Goal: Information Seeking & Learning: Learn about a topic

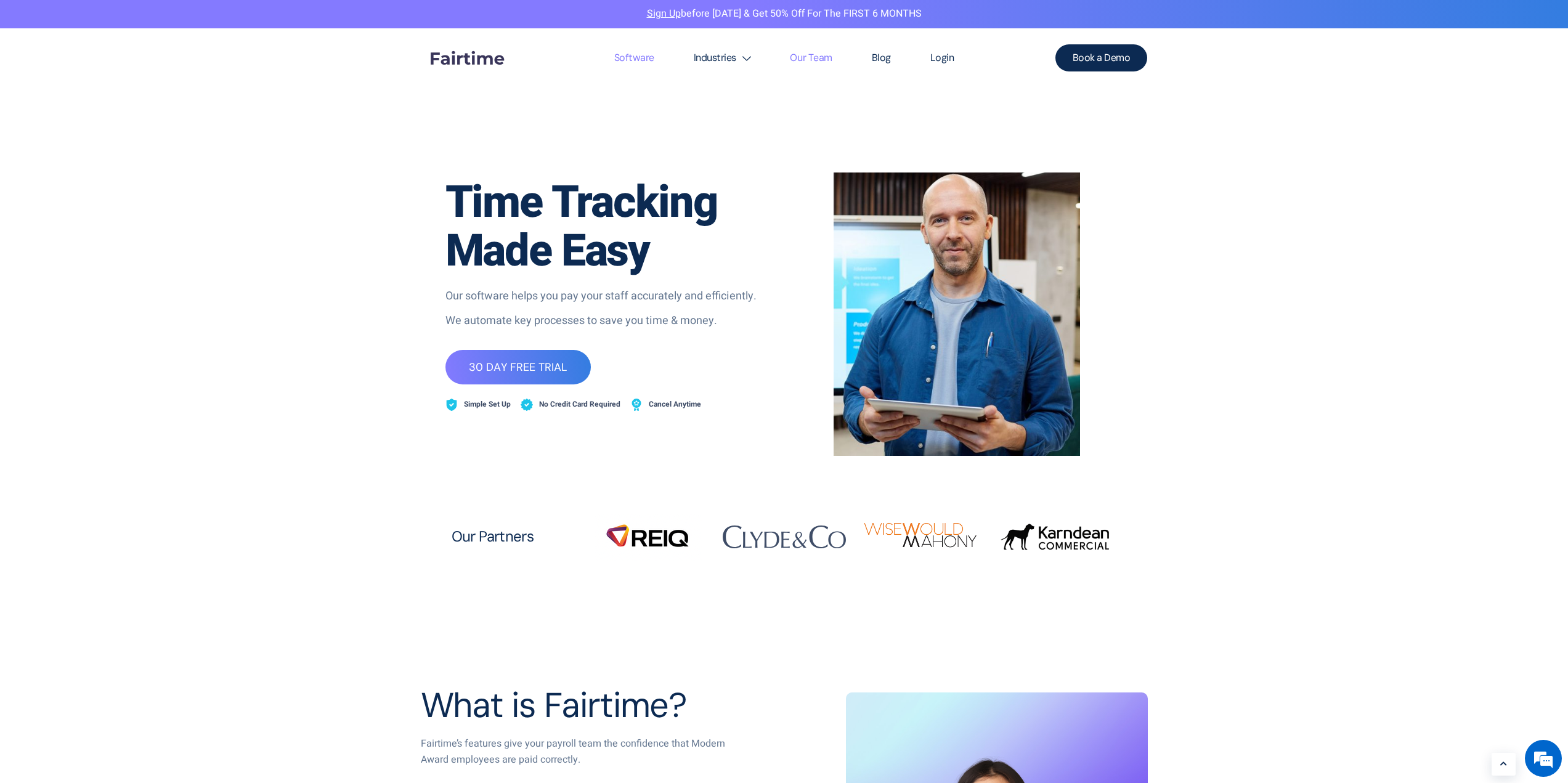
click at [808, 57] on link "Our Team" at bounding box center [810, 58] width 81 height 59
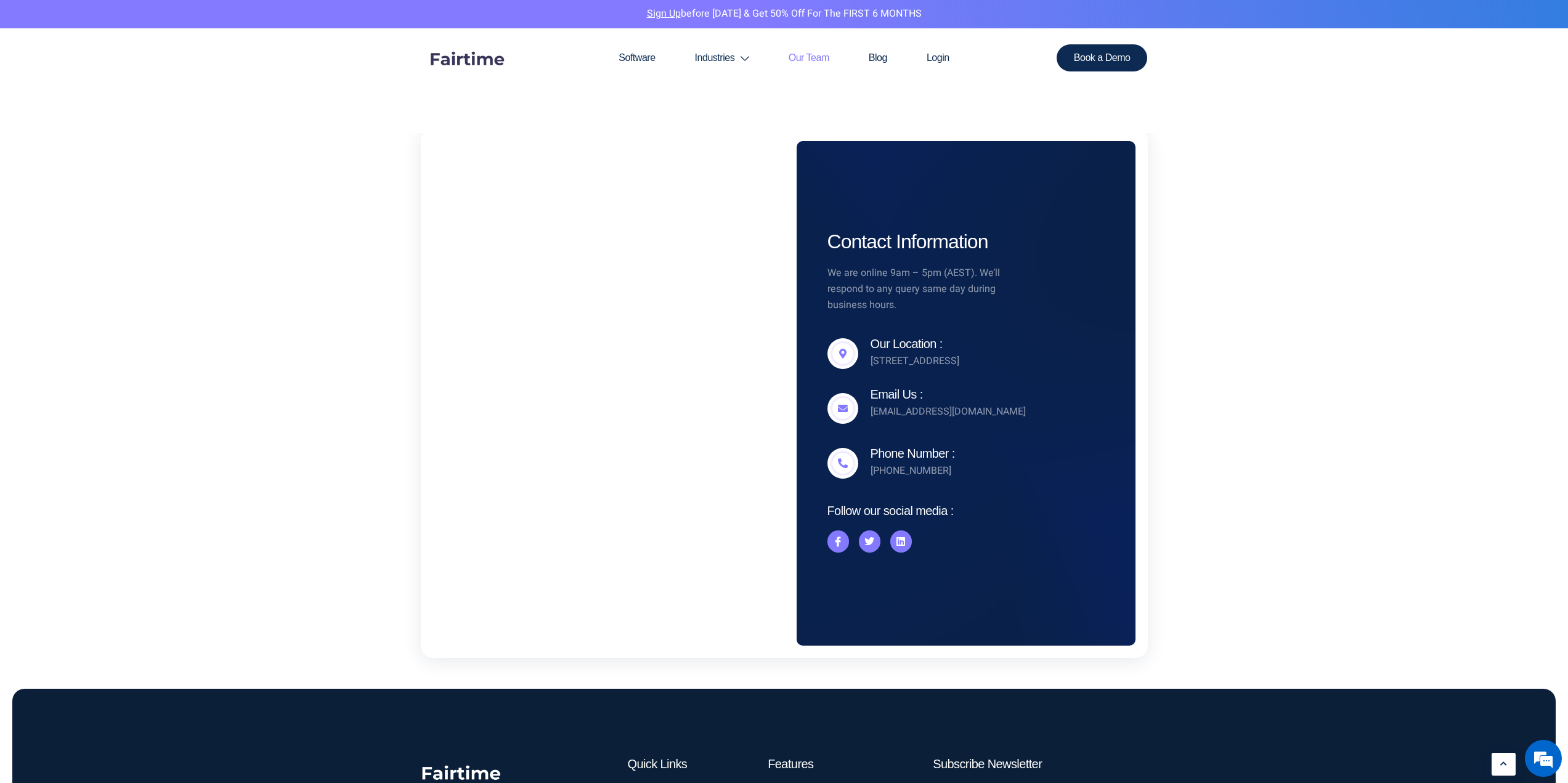
click at [457, 61] on img at bounding box center [467, 58] width 92 height 46
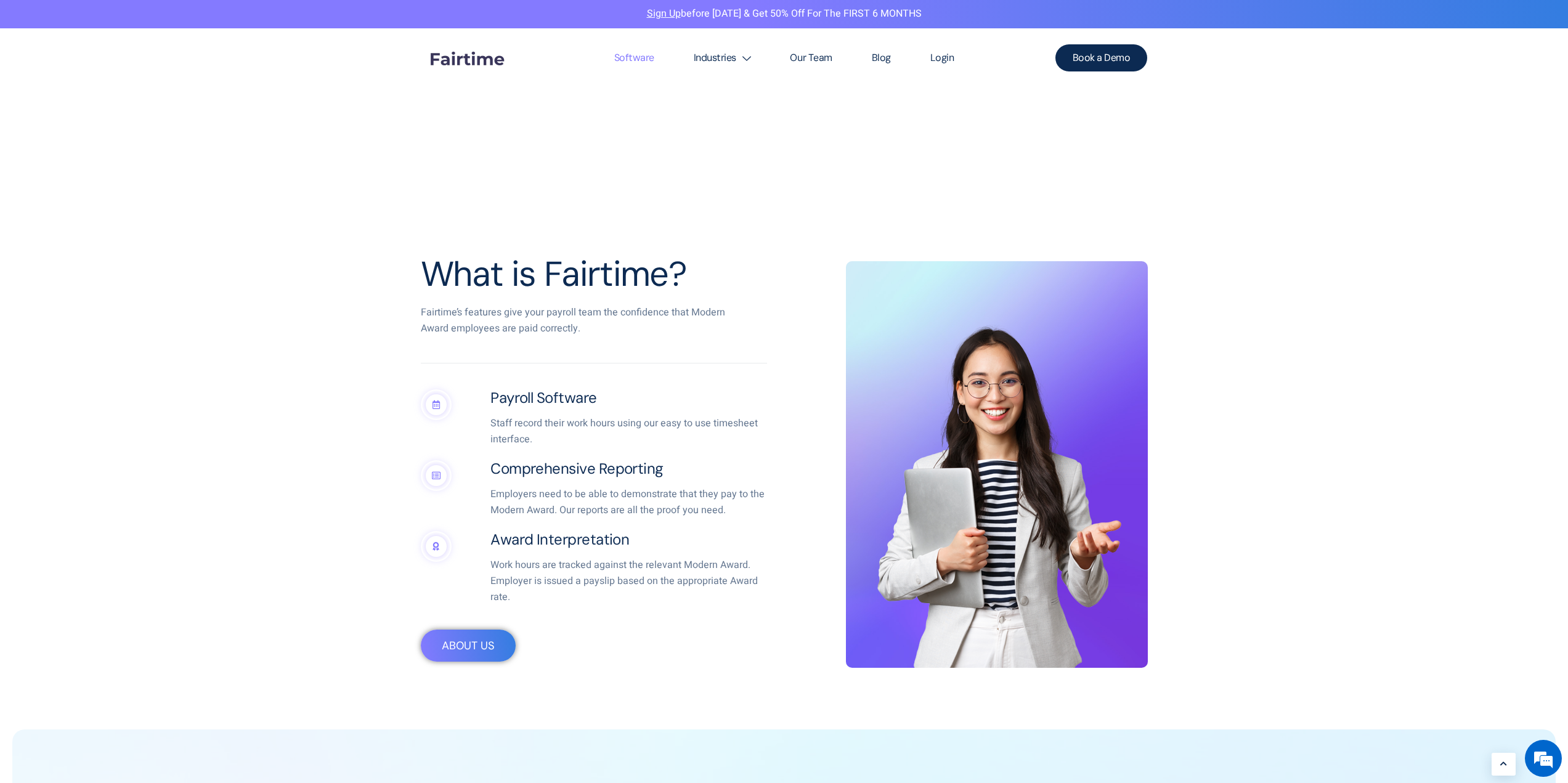
scroll to position [575, 0]
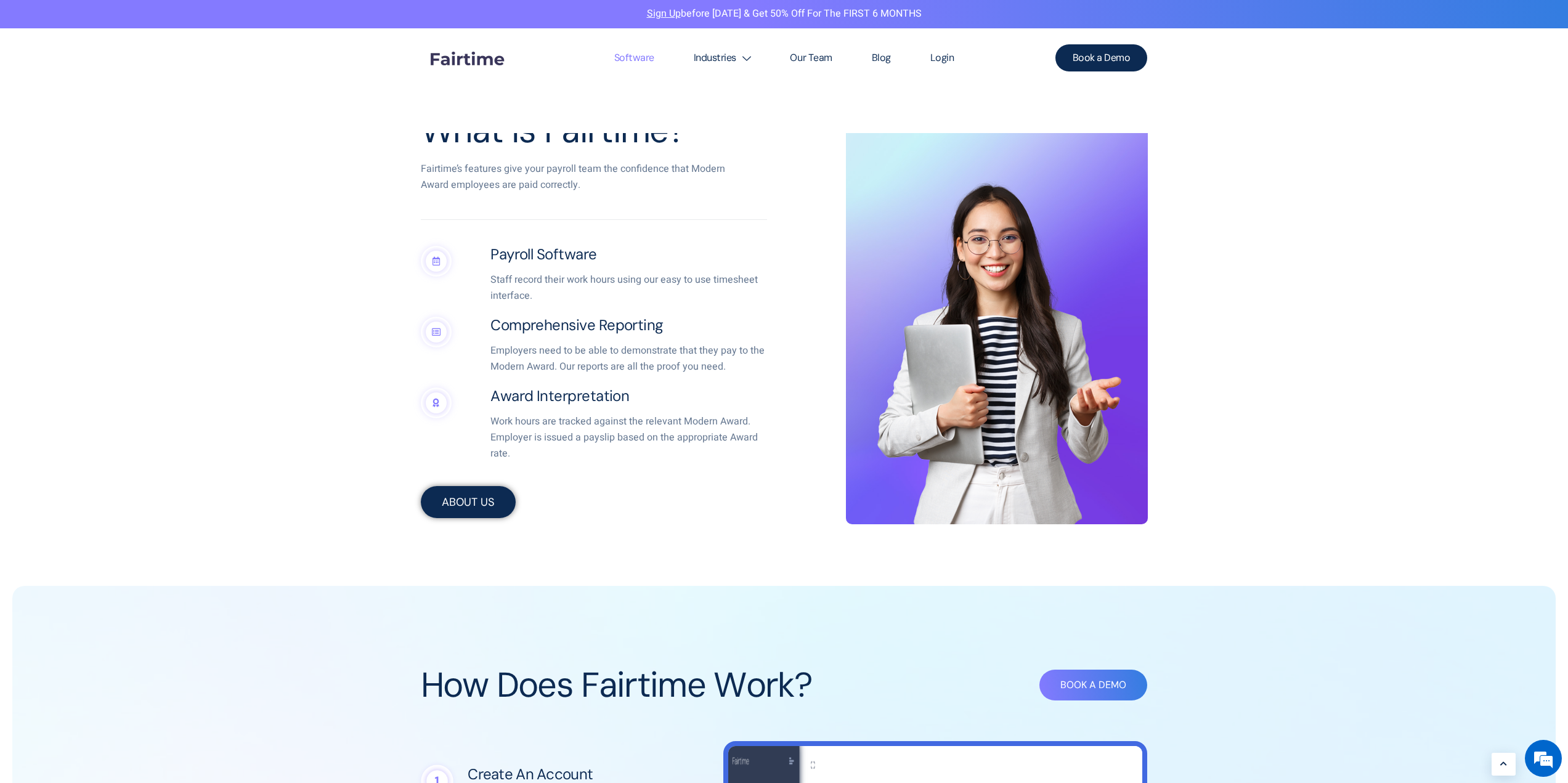
click at [450, 504] on span "ABOUT US" at bounding box center [468, 502] width 53 height 11
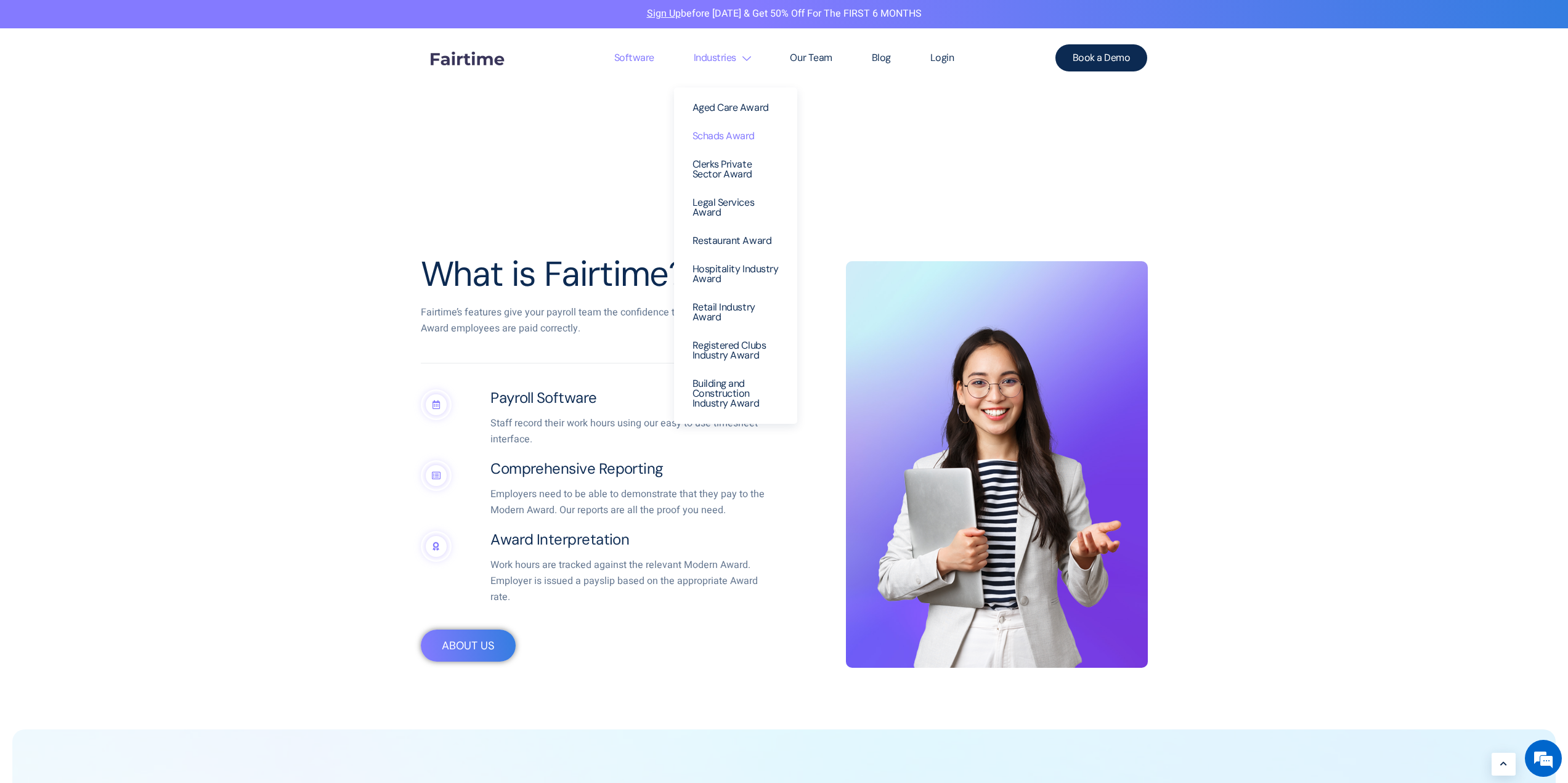
click at [732, 138] on link "Schads Award" at bounding box center [736, 136] width 105 height 28
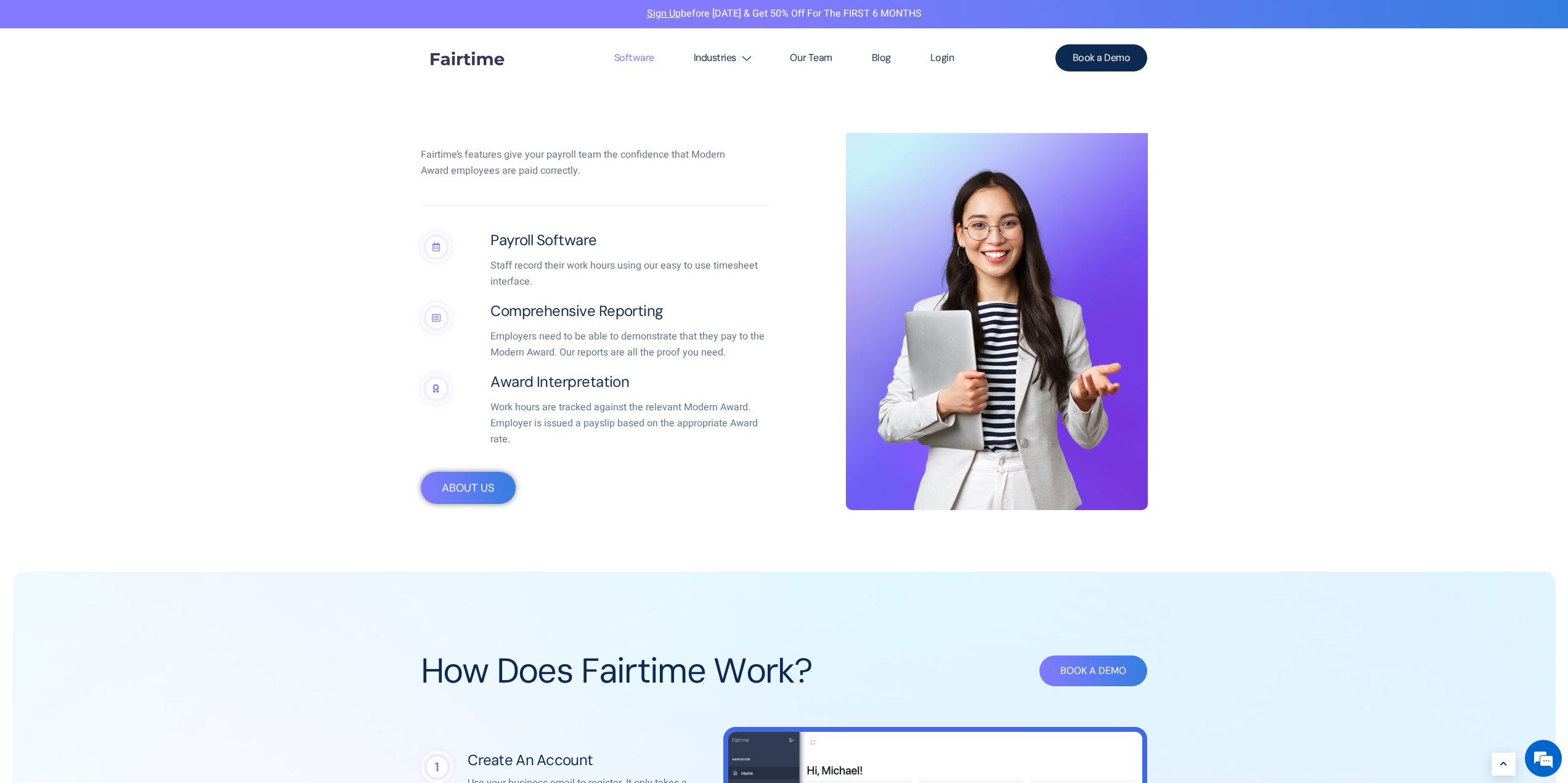
scroll to position [575, 0]
